Goal: Understand process/instructions: Learn how to perform a task or action

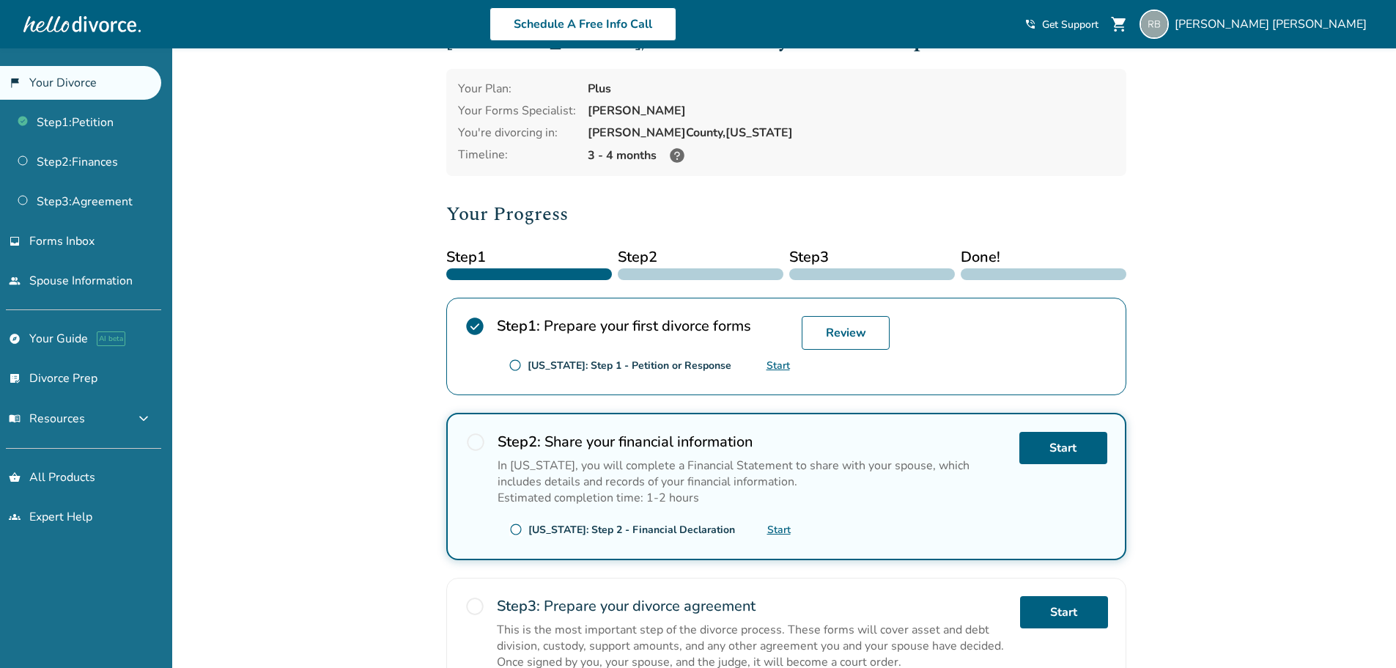
scroll to position [73, 0]
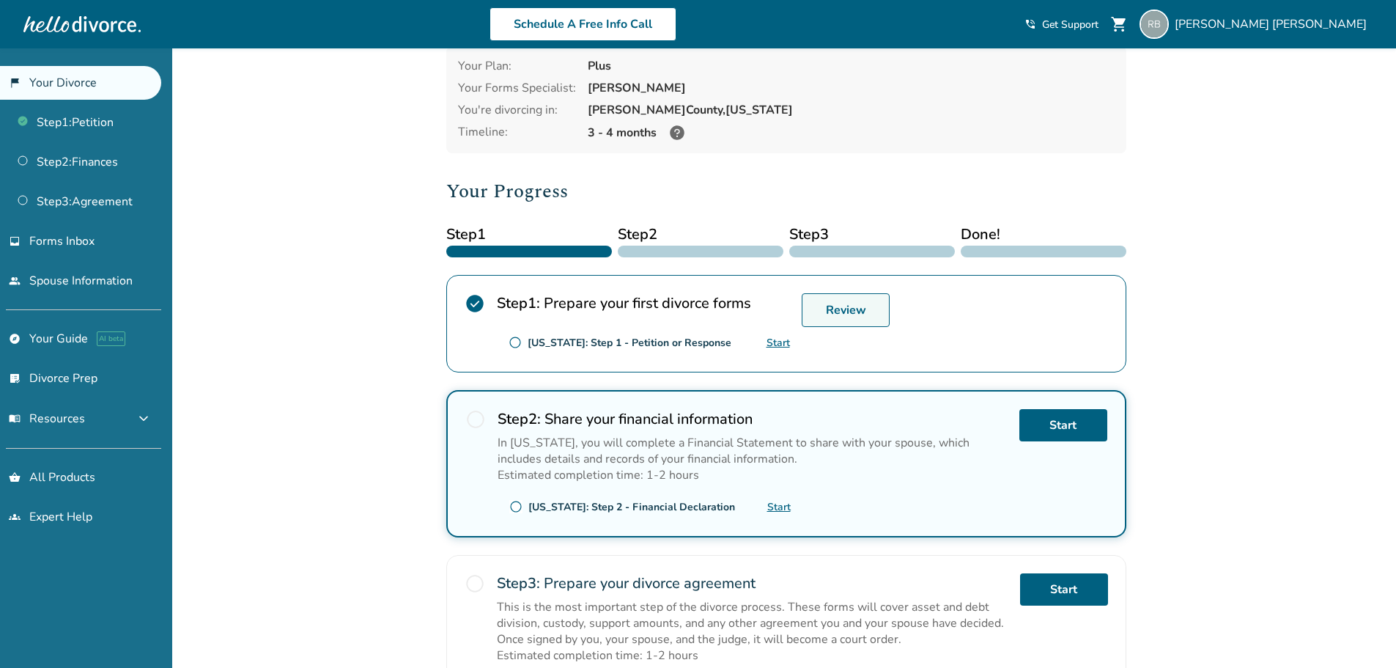
click at [832, 303] on link "Review" at bounding box center [846, 310] width 88 height 34
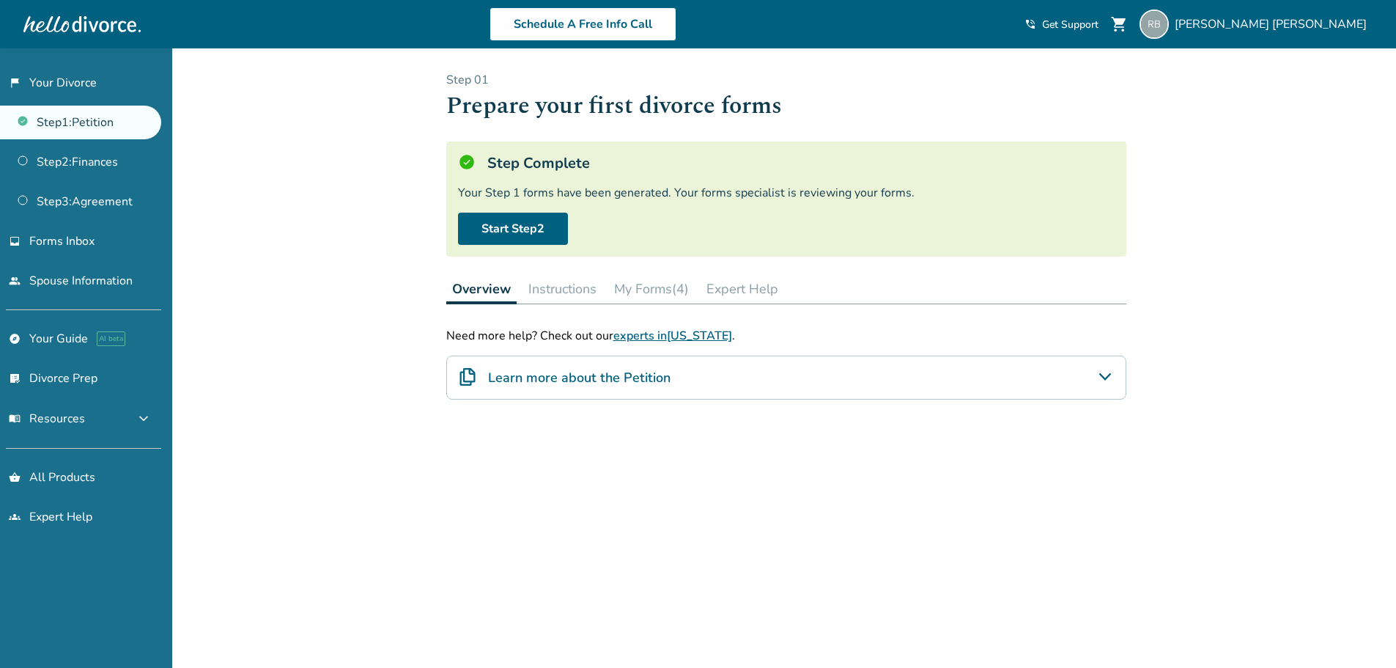
click at [669, 291] on button "My Forms (4)" at bounding box center [651, 288] width 86 height 29
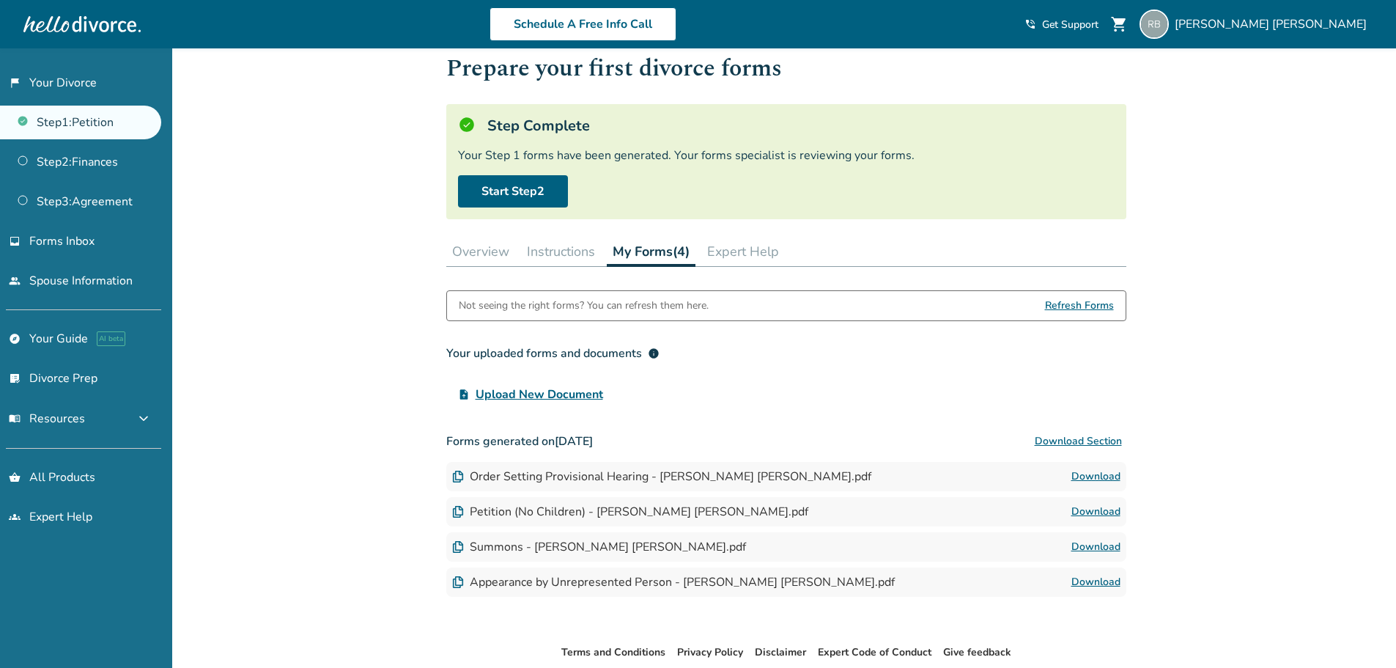
scroll to position [116, 0]
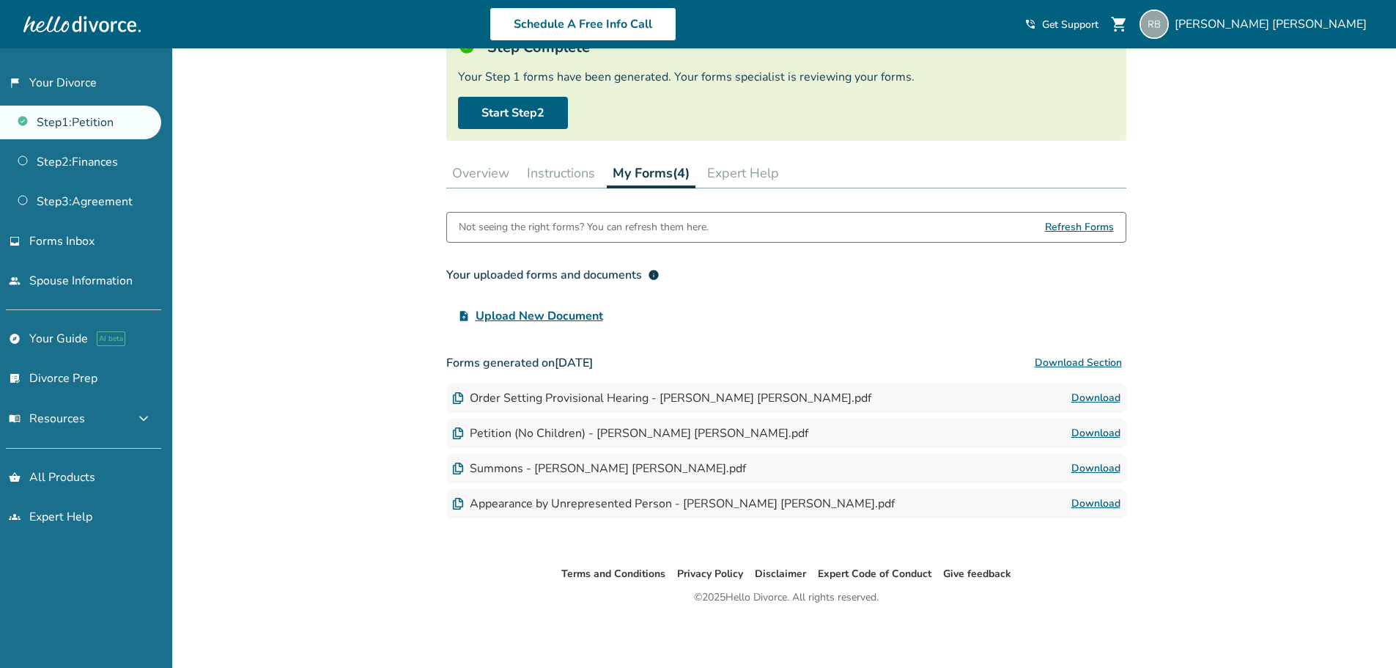
click at [706, 174] on button "Expert Help" at bounding box center [743, 172] width 84 height 29
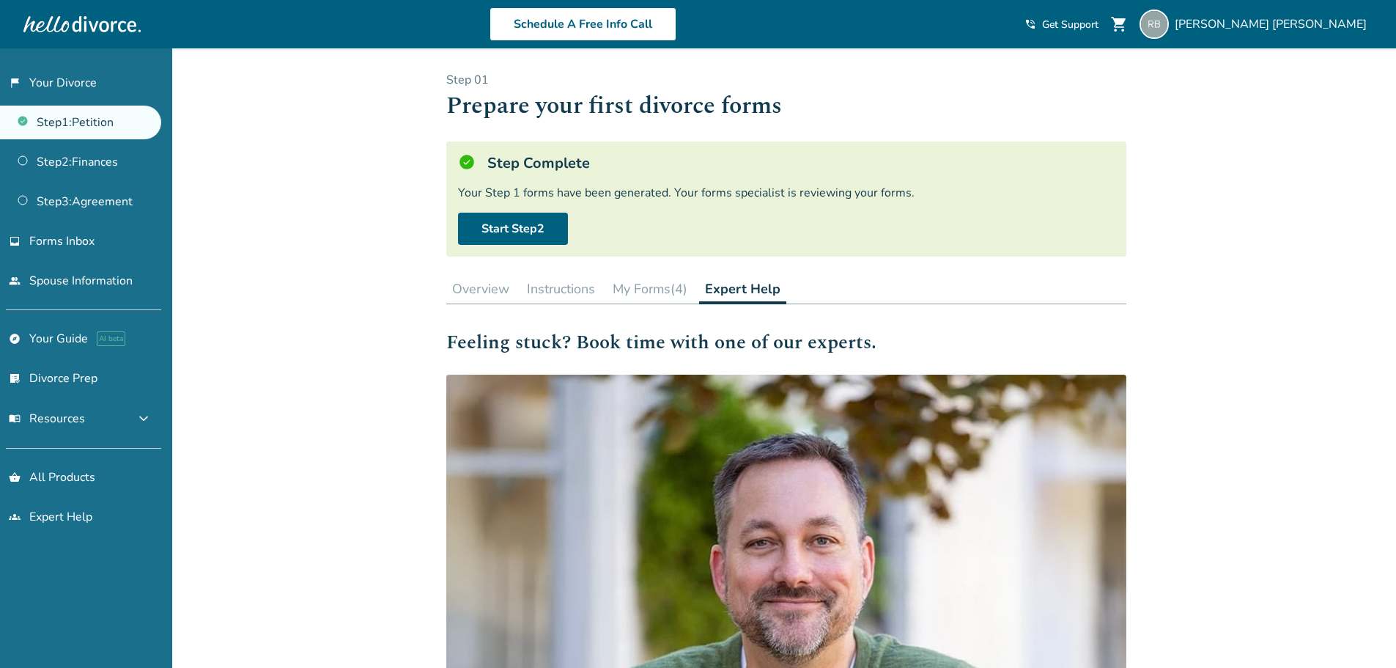
click at [662, 283] on button "My Forms (4)" at bounding box center [650, 288] width 86 height 29
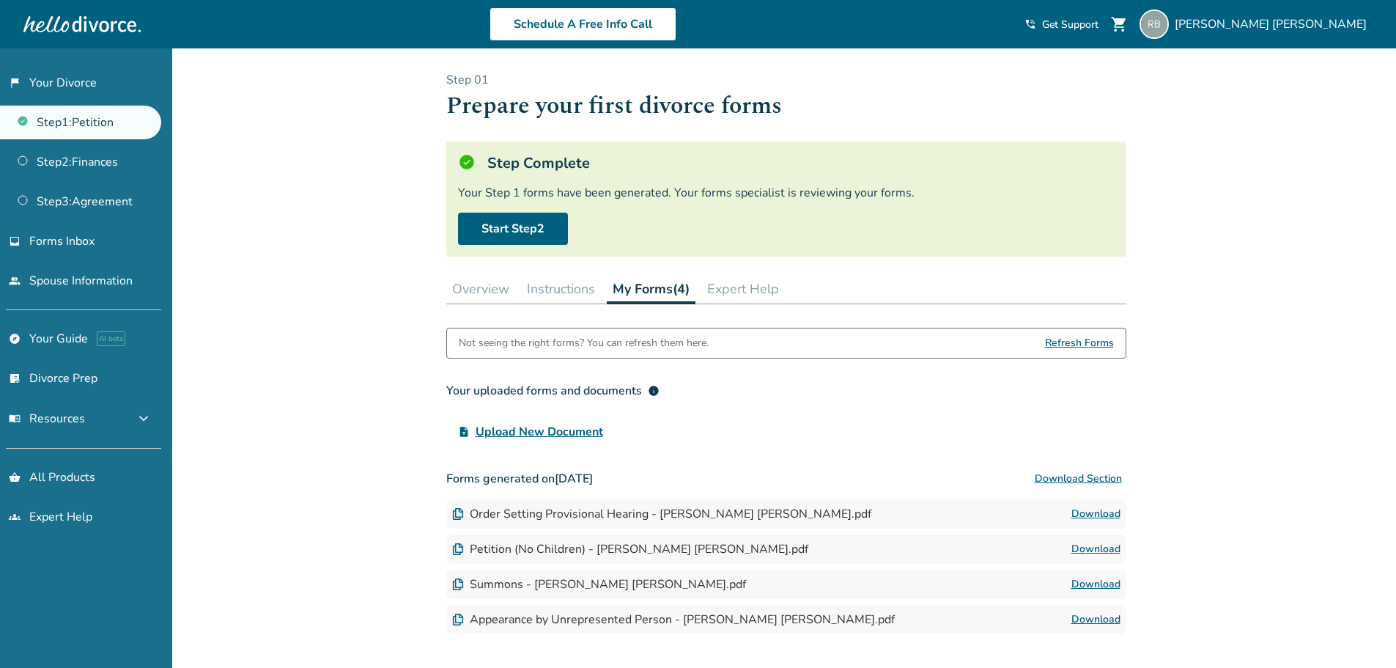
click at [587, 290] on button "Instructions" at bounding box center [561, 288] width 80 height 29
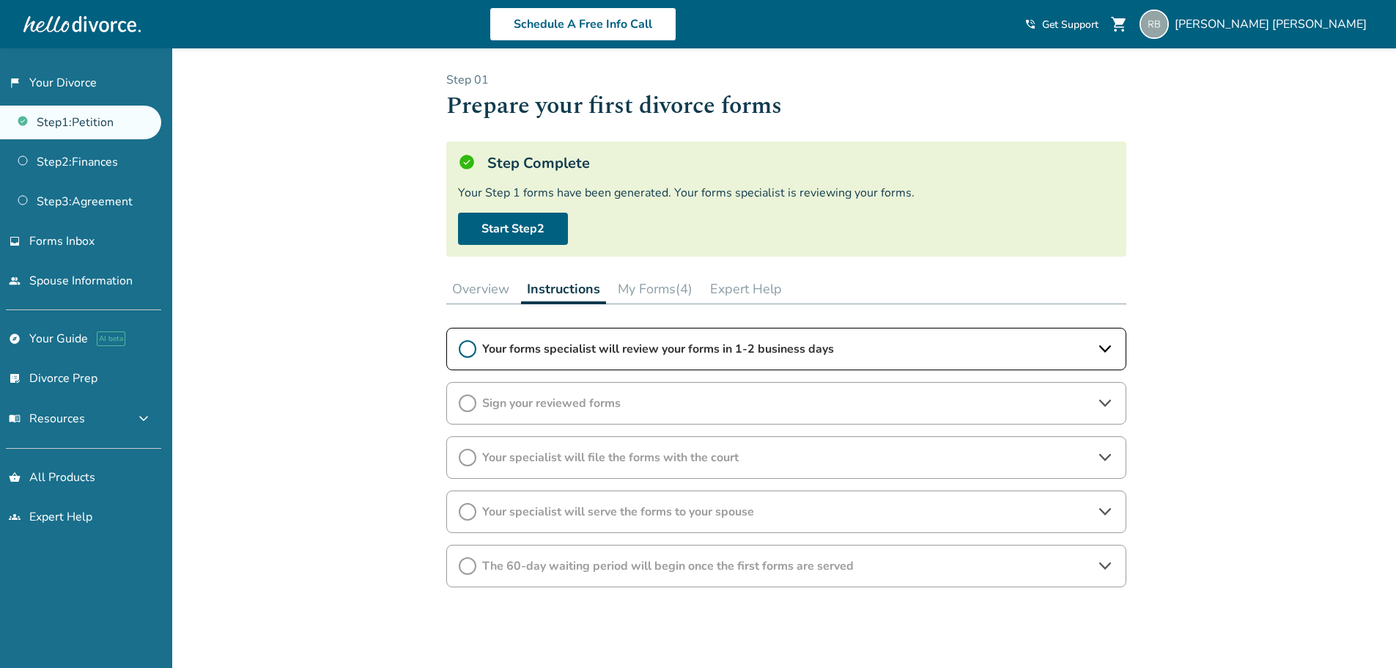
click at [607, 350] on span "Your forms specialist will review your forms in 1-2 business days" at bounding box center [786, 349] width 608 height 16
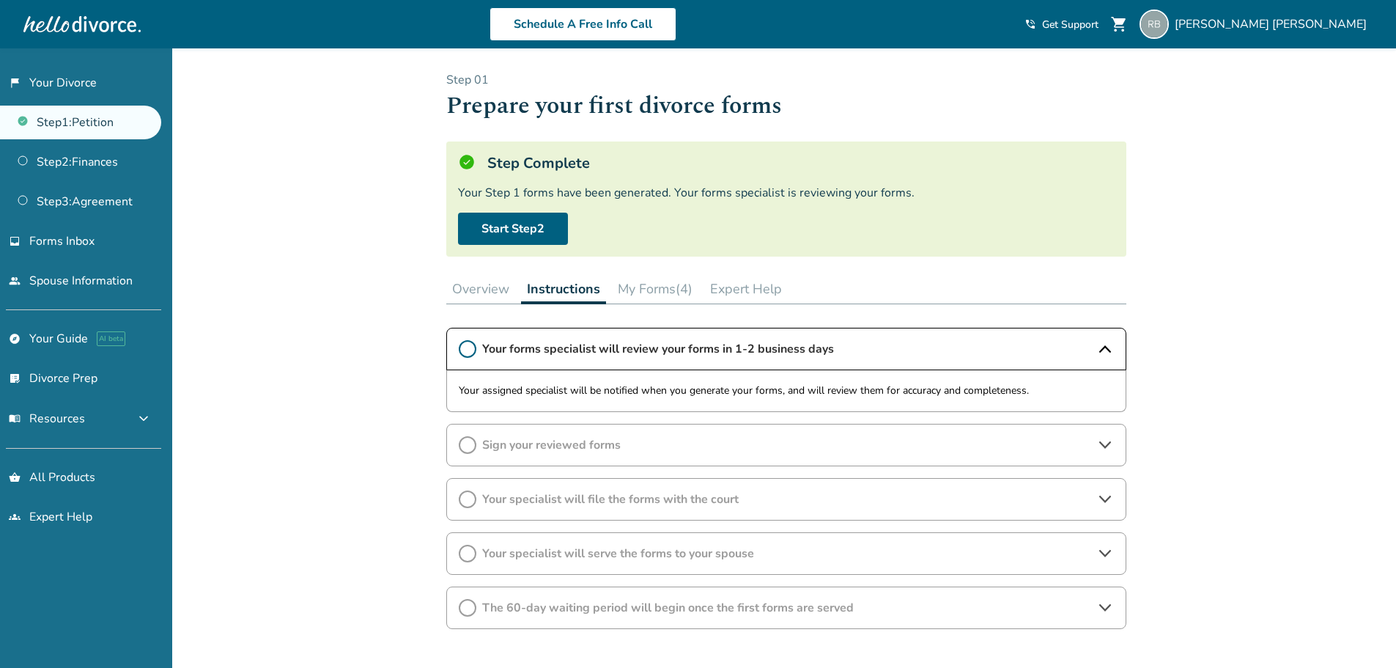
click at [841, 335] on div "Your forms specialist will review your forms in 1-2 business days" at bounding box center [786, 349] width 680 height 43
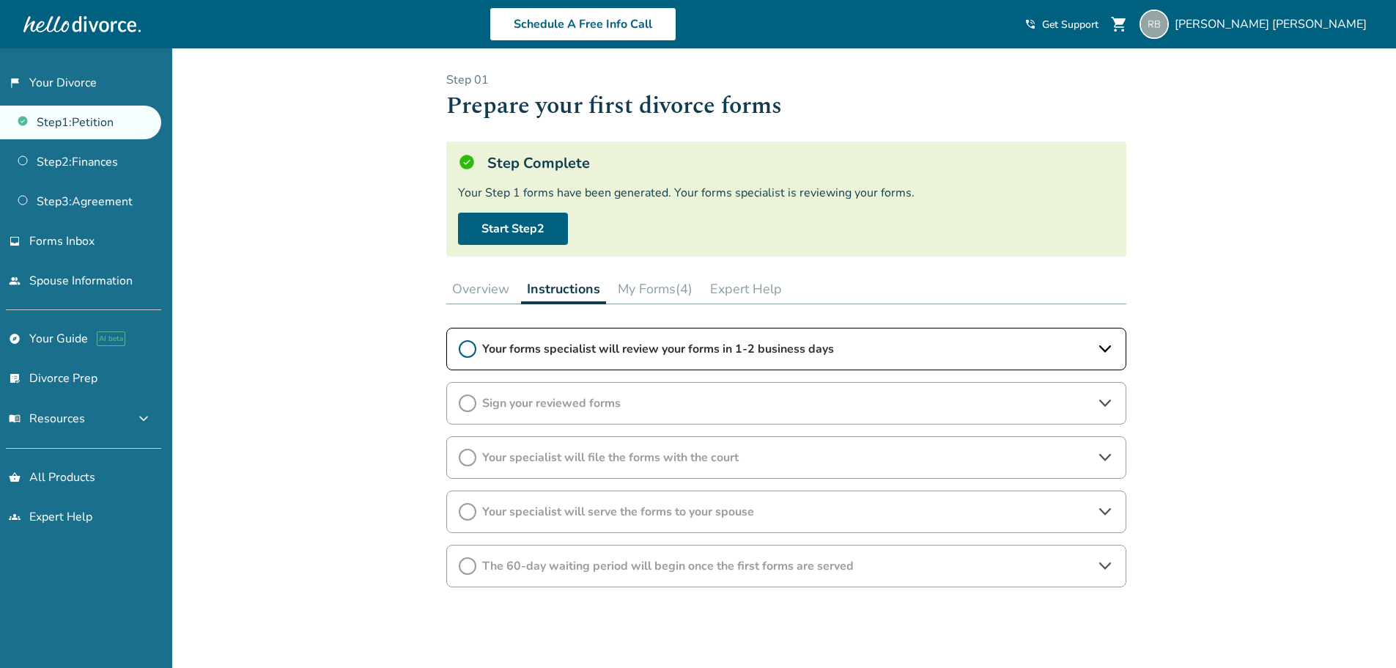
click at [468, 276] on button "Overview" at bounding box center [480, 288] width 69 height 29
